Goal: Navigation & Orientation: Find specific page/section

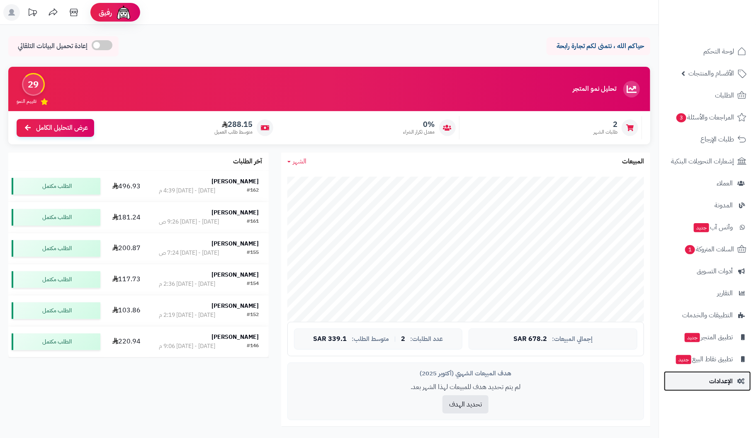
drag, startPoint x: 0, startPoint y: 0, endPoint x: 727, endPoint y: 382, distance: 820.8
click at [727, 382] on span "الإعدادات" at bounding box center [721, 381] width 24 height 12
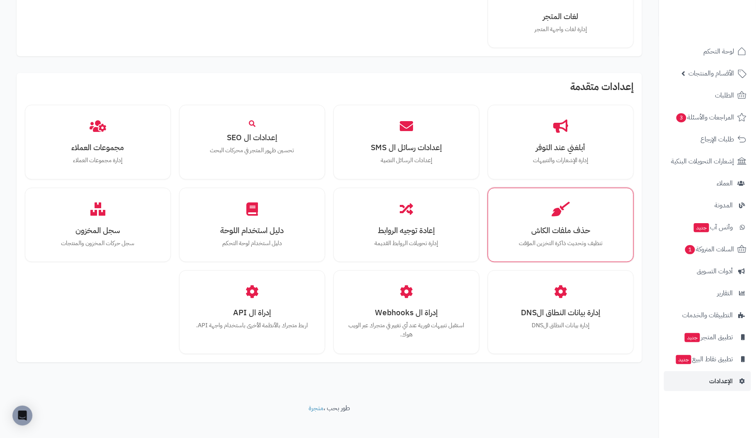
scroll to position [617, 0]
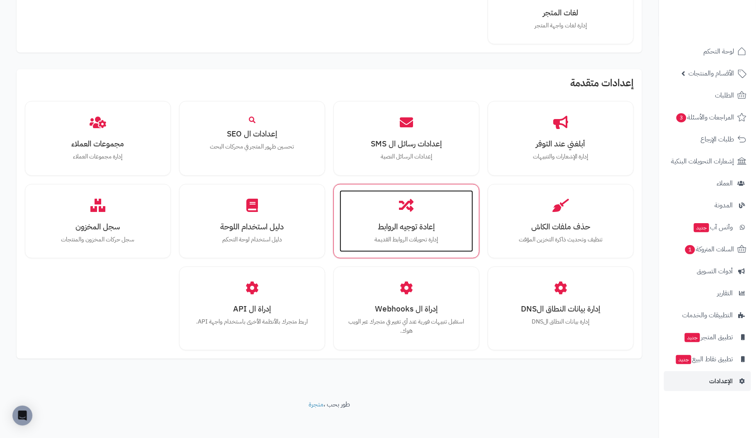
click at [408, 231] on div "إعادة توجيه الروابط إدارة تحويلات الروابط القديمة" at bounding box center [407, 221] width 134 height 62
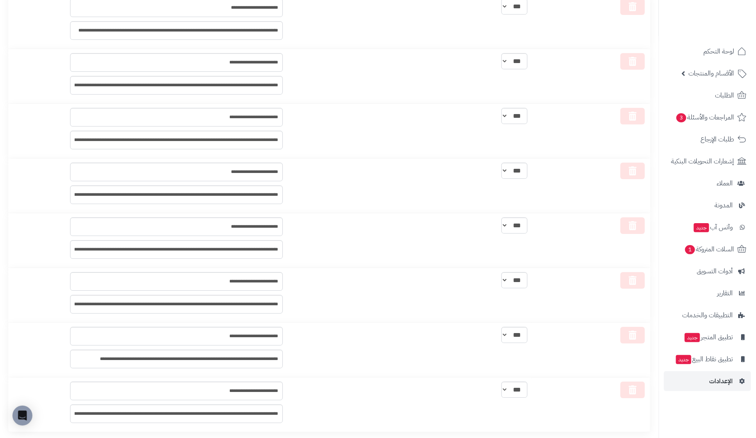
scroll to position [5385, 0]
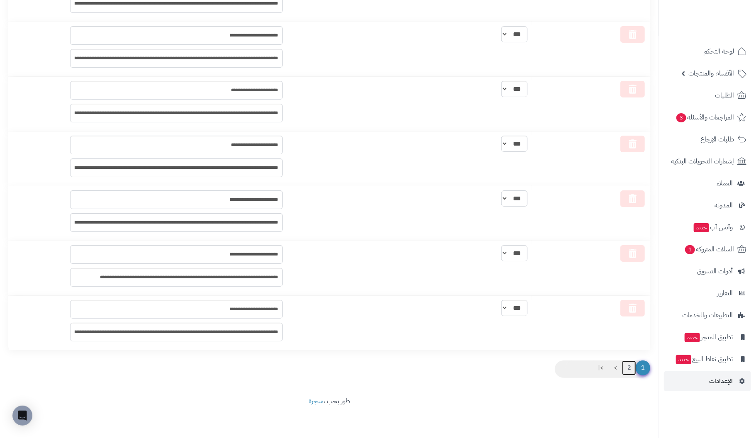
click at [630, 367] on link "2" at bounding box center [629, 367] width 14 height 15
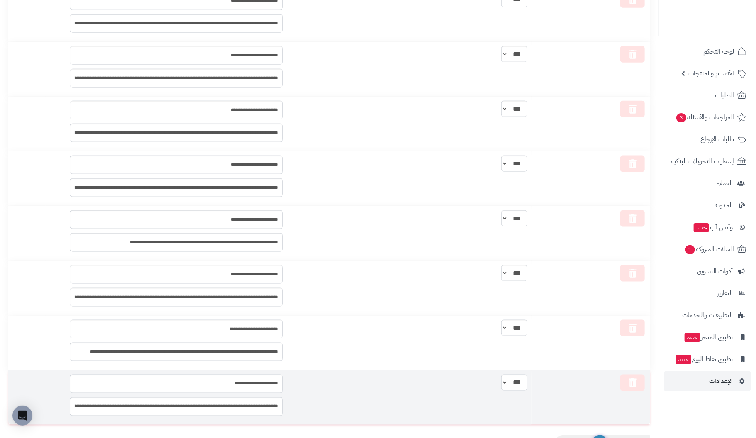
scroll to position [616, 0]
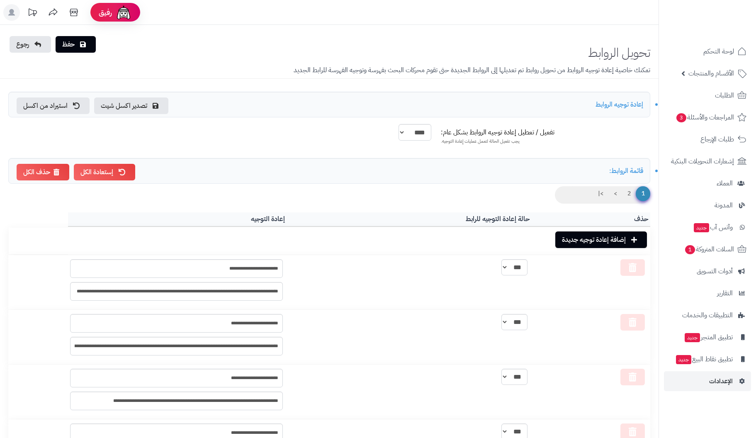
scroll to position [5385, 0]
